Goal: Task Accomplishment & Management: Use online tool/utility

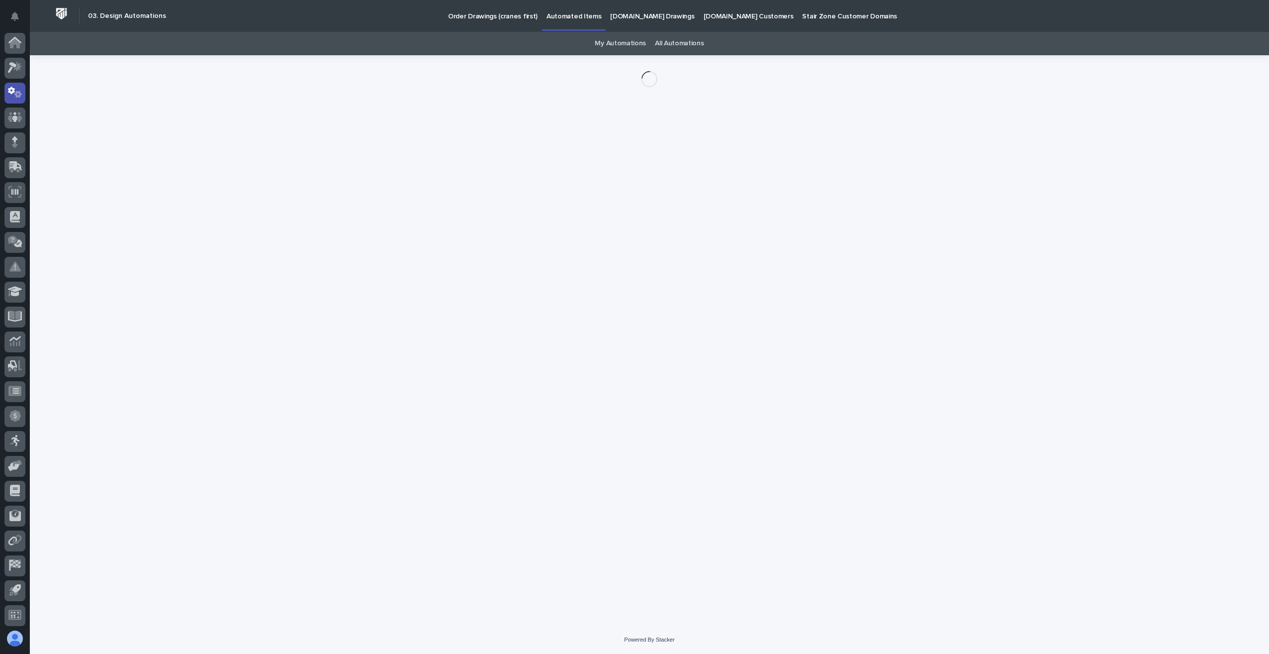
scroll to position [2, 0]
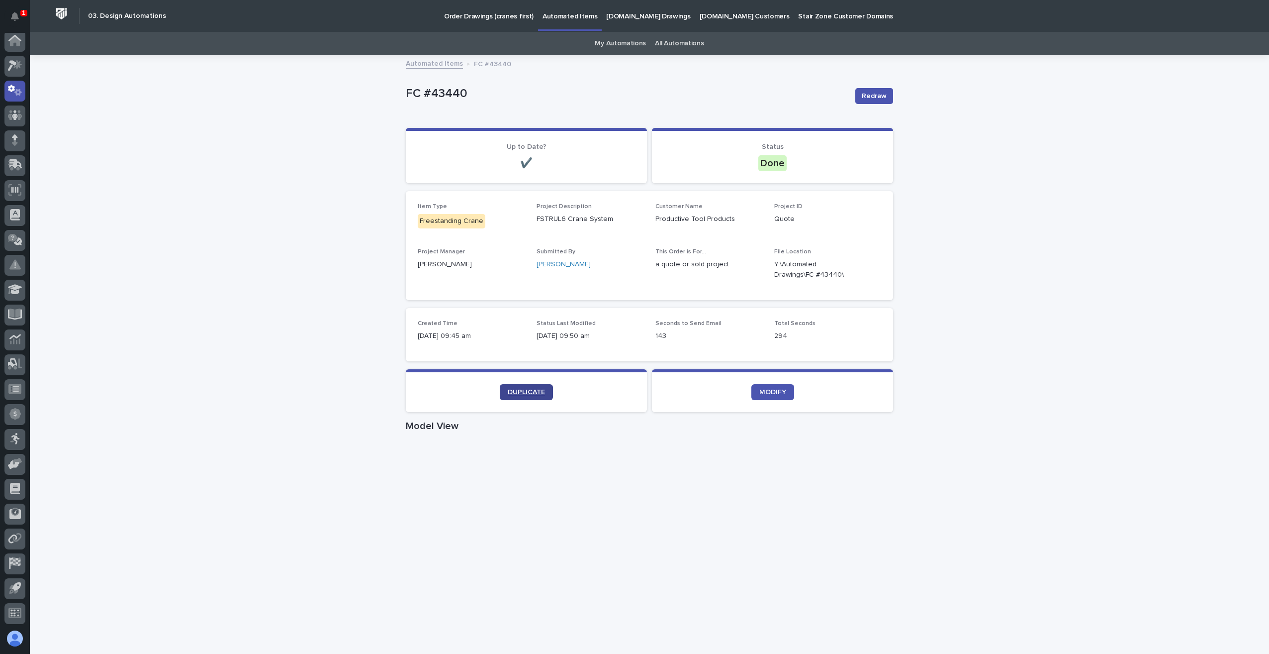
click at [519, 386] on link "DUPLICATE" at bounding box center [526, 392] width 53 height 16
click at [1038, 360] on div "Loading... Saving… Loading... Saving… FC #43451 Redraw FC #43451 Redraw Sorry, …" at bounding box center [649, 576] width 1239 height 1040
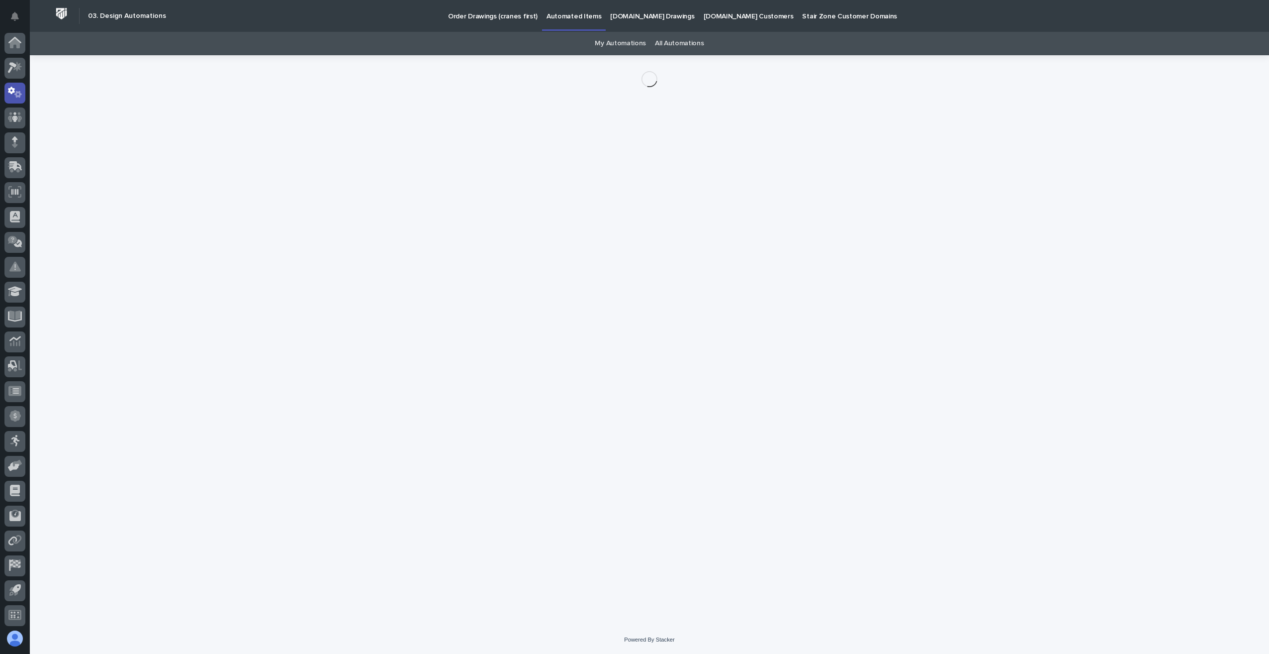
scroll to position [2, 0]
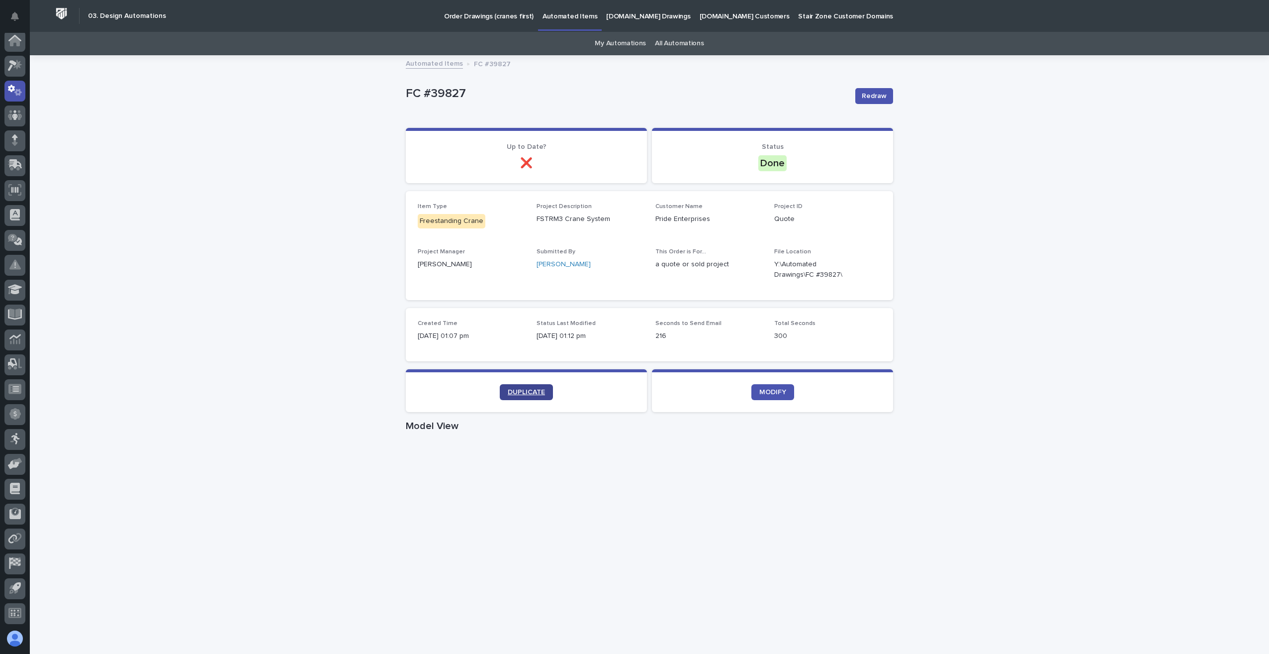
click at [535, 388] on span "DUPLICATE" at bounding box center [526, 391] width 37 height 7
